Goal: Transaction & Acquisition: Purchase product/service

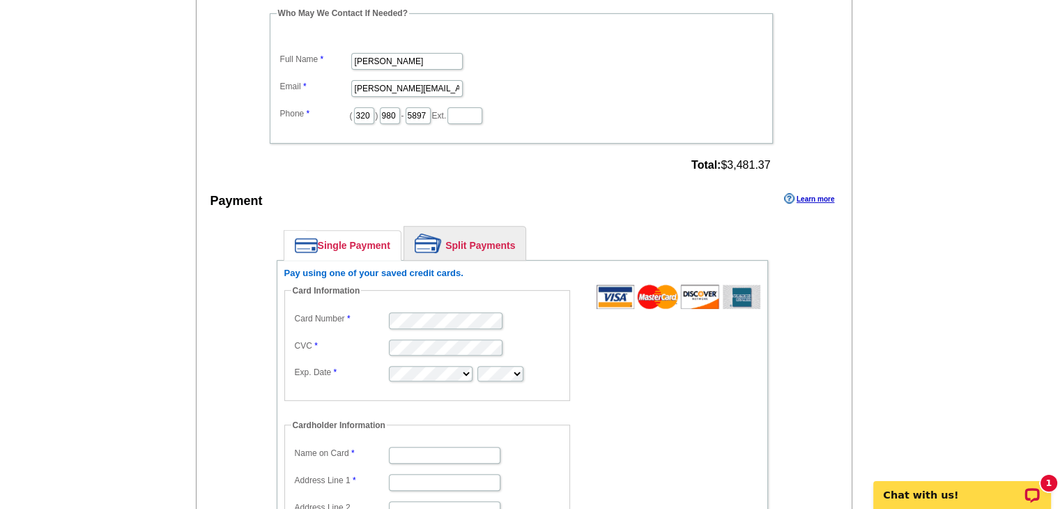
drag, startPoint x: 379, startPoint y: 399, endPoint x: 410, endPoint y: 380, distance: 36.9
click at [382, 397] on dl "Card Information Card Number CVC Exp. Date Cardholder Information Name on Card …" at bounding box center [434, 460] width 300 height 353
click at [686, 401] on form "Card Information Card Number CVC Exp. Date Cardholder Information Name on Card …" at bounding box center [522, 460] width 476 height 353
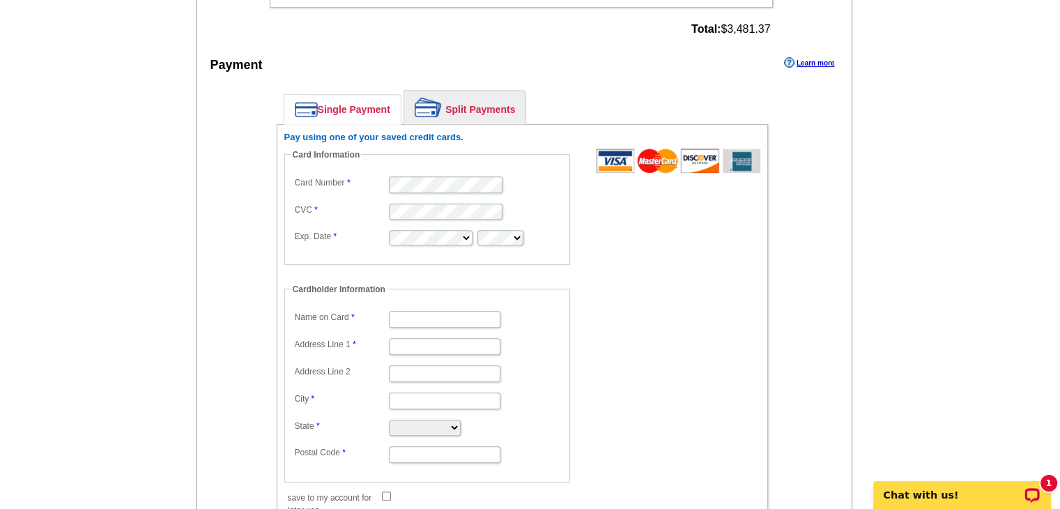
scroll to position [627, 0]
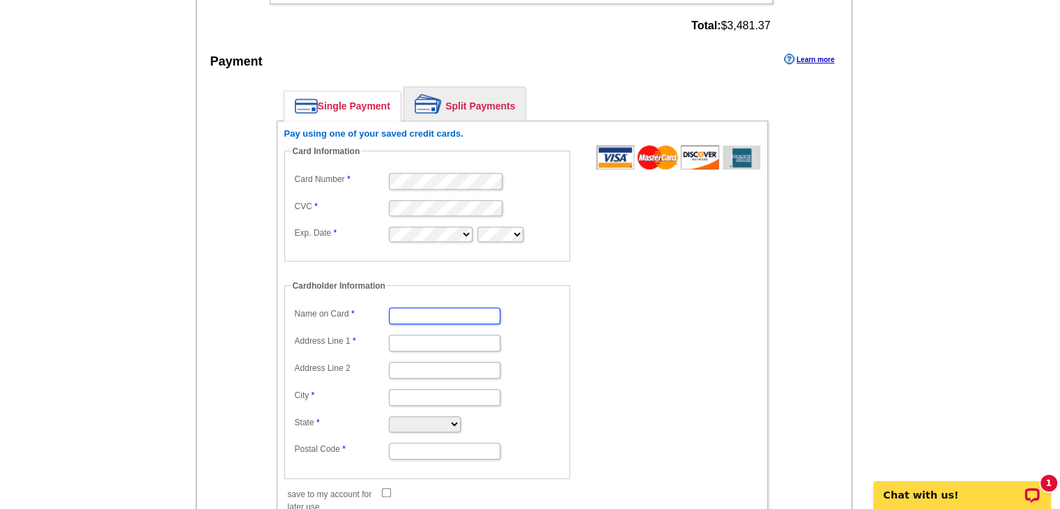
click at [446, 307] on input "Name on Card" at bounding box center [444, 315] width 111 height 17
type input "[PERSON_NAME]"
type input "[STREET_ADDRESS]"
type input "P.O. Box 298"
type input "Annandale"
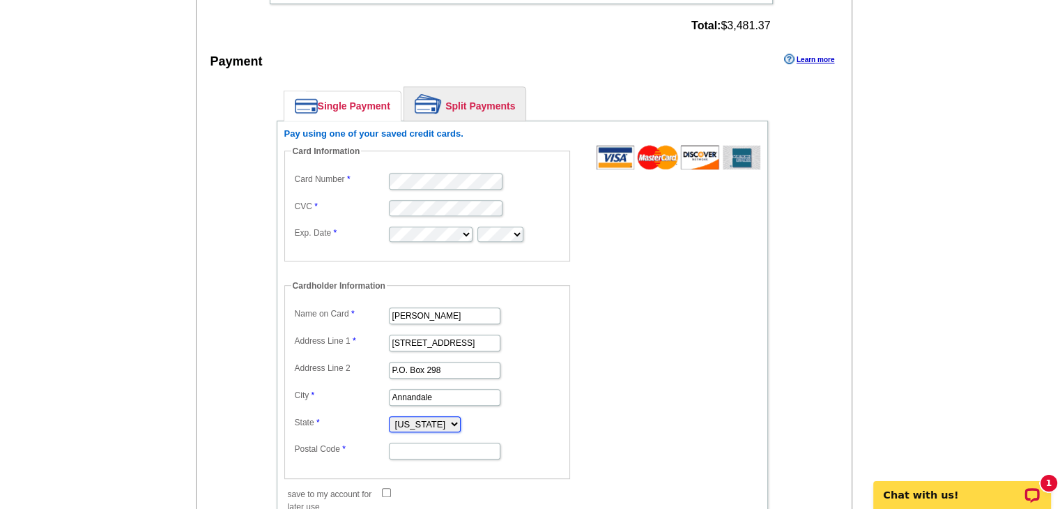
select select "MN"
type input "55302"
click at [800, 391] on div "Single Payment Split Payments Pay using one of your saved credit cards. Card In…" at bounding box center [522, 306] width 561 height 454
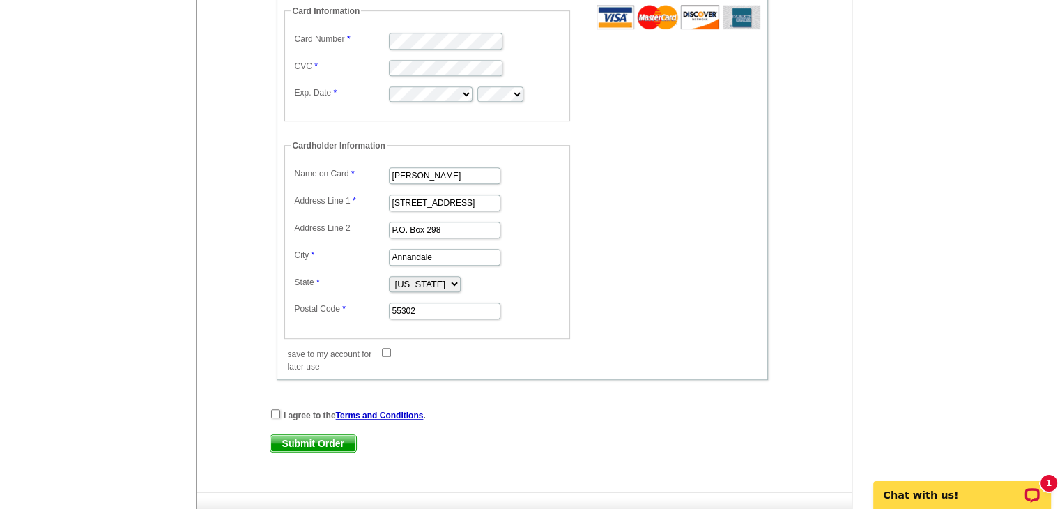
scroll to position [836, 0]
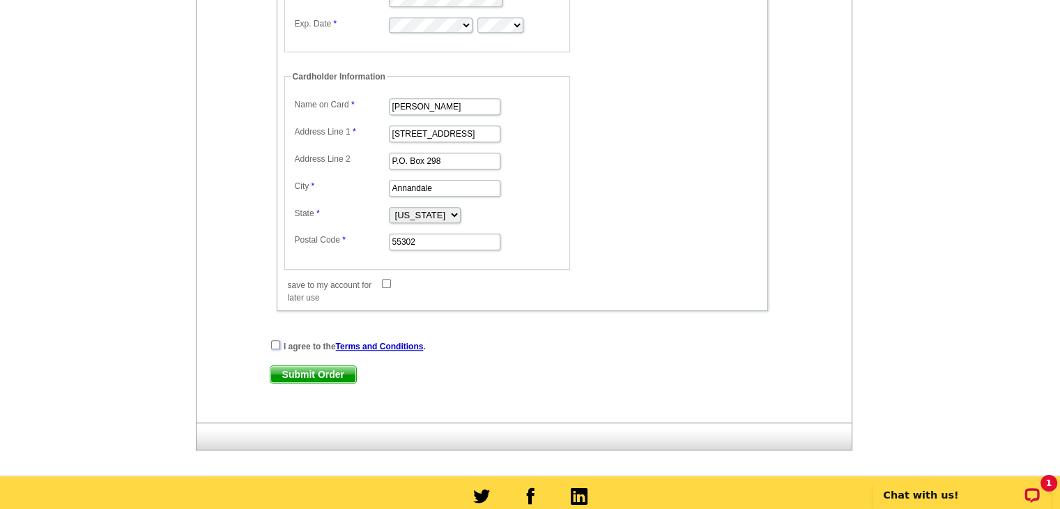
click at [277, 340] on input "checkbox" at bounding box center [275, 344] width 9 height 9
checkbox input "true"
click at [312, 366] on span "Submit Order" at bounding box center [313, 374] width 86 height 17
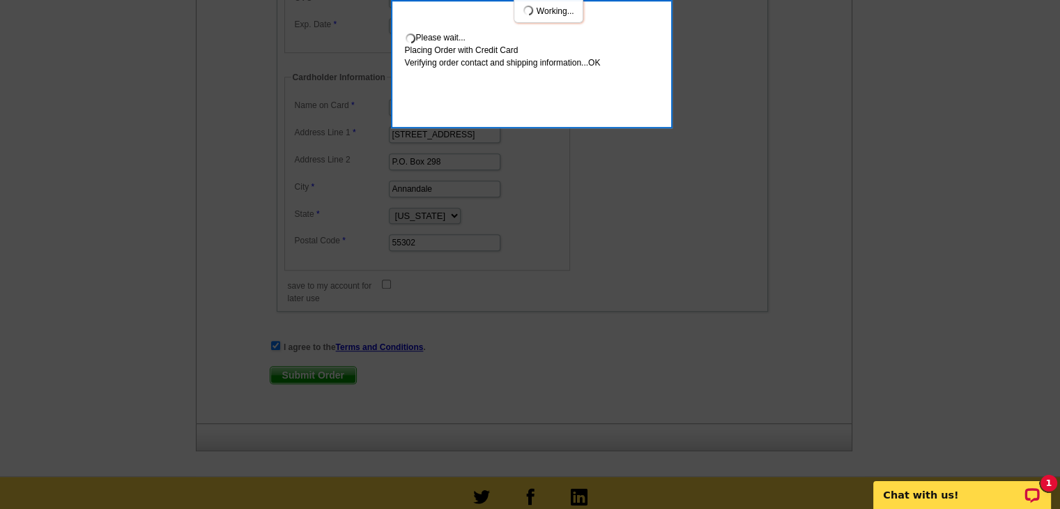
scroll to position [911, 0]
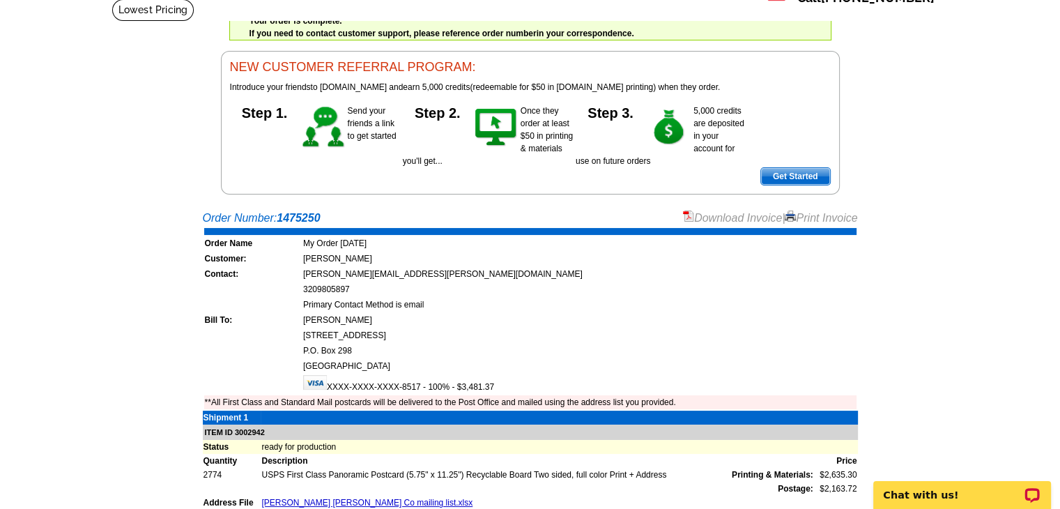
scroll to position [139, 0]
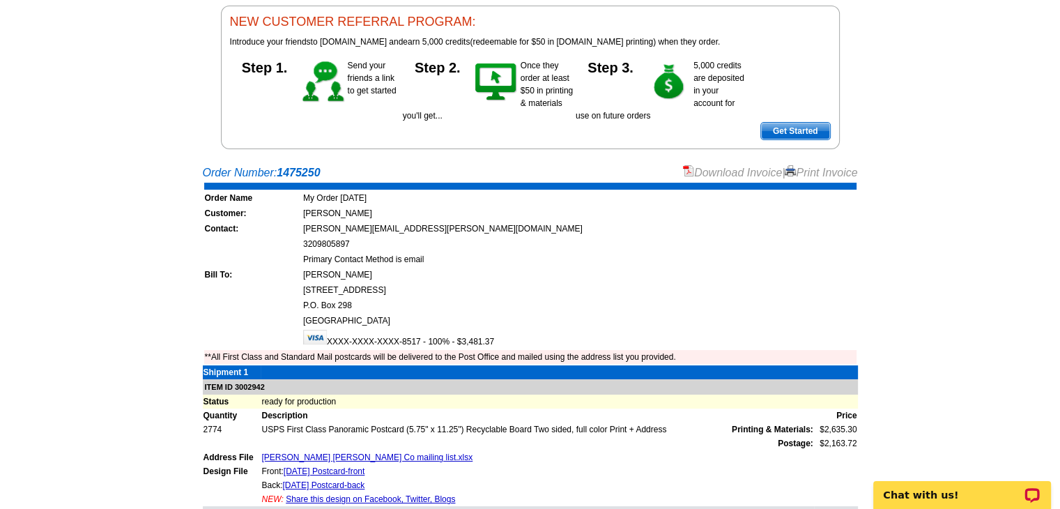
drag, startPoint x: 825, startPoint y: 169, endPoint x: 814, endPoint y: 436, distance: 267.1
click at [825, 169] on link "Print Invoice" at bounding box center [821, 173] width 72 height 12
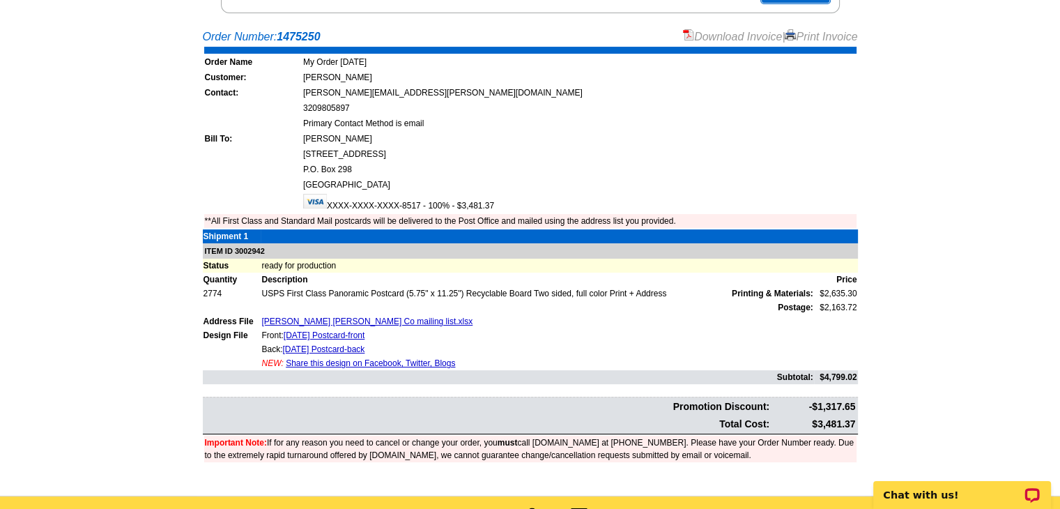
scroll to position [348, 0]
